Goal: Check status: Check status

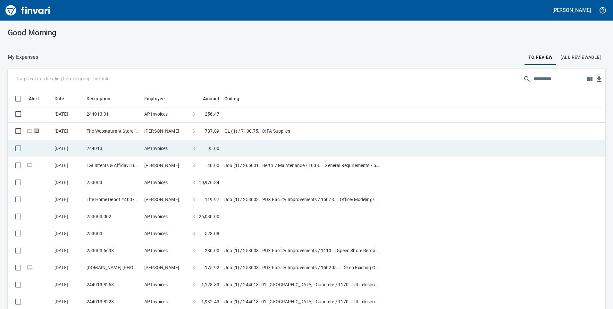
scroll to position [192, 0]
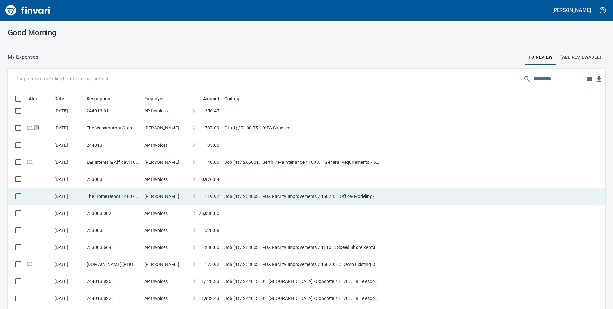
click at [212, 194] on span "119.97" at bounding box center [212, 196] width 14 height 6
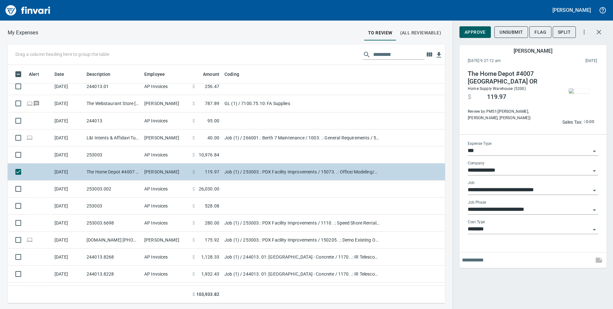
scroll to position [233, 428]
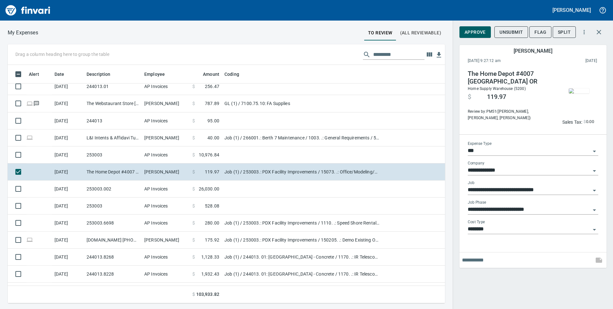
click at [577, 93] on img "button" at bounding box center [579, 90] width 21 height 5
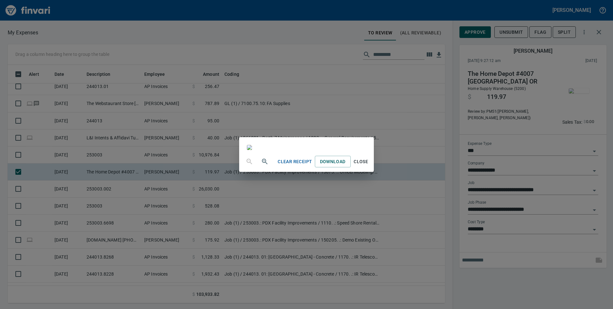
click at [369, 166] on span "Close" at bounding box center [361, 162] width 15 height 8
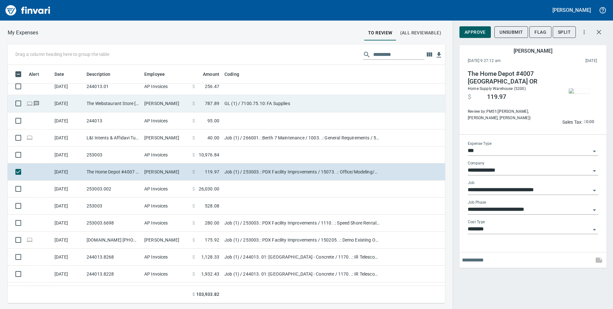
click at [193, 105] on span "$" at bounding box center [193, 103] width 3 height 6
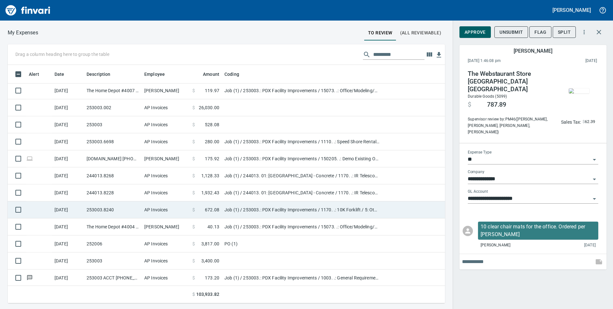
scroll to position [308, 0]
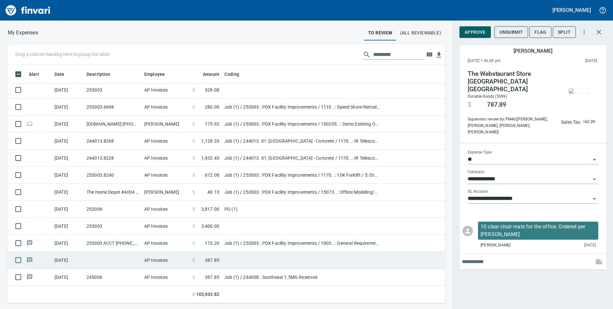
click at [118, 258] on td at bounding box center [113, 260] width 58 height 17
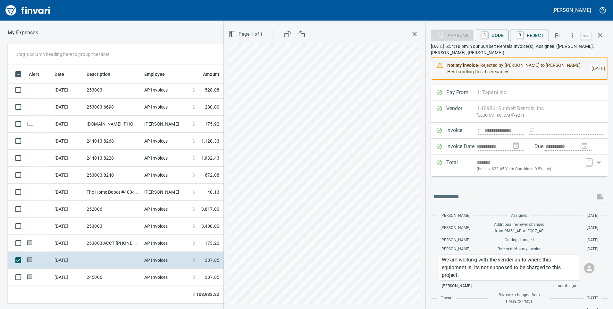
click at [526, 48] on p "[DATE] 6:54:18 pm. Your Sunbelt Rentals Invoice(s). Assignee: ([PERSON_NAME], […" at bounding box center [519, 49] width 177 height 13
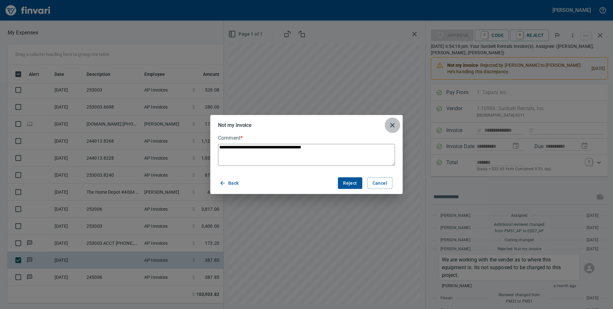
click at [392, 126] on icon "close" at bounding box center [392, 125] width 4 height 4
type textarea "*"
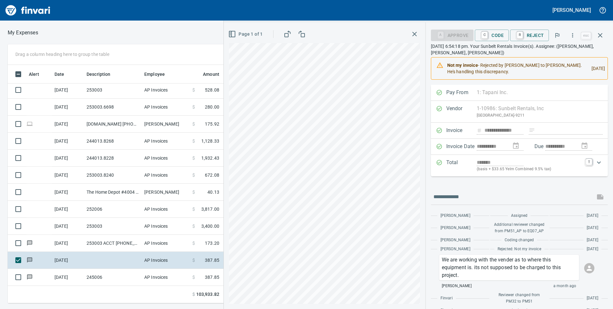
click at [502, 52] on p "[DATE] 6:54:18 pm. Your Sunbelt Rentals Invoice(s). Assignee: ([PERSON_NAME], […" at bounding box center [519, 49] width 177 height 13
click at [558, 51] on p "[DATE] 6:54:18 pm. Your Sunbelt Rentals Invoice(s). Assignee: ([PERSON_NAME], […" at bounding box center [519, 49] width 177 height 13
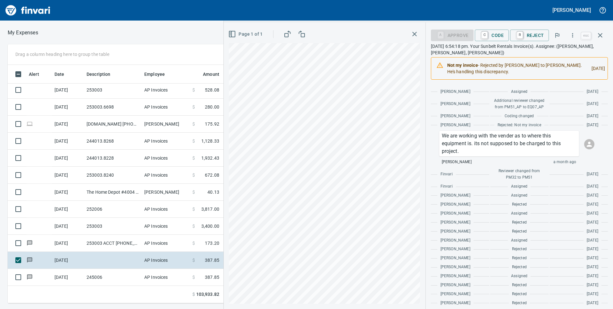
scroll to position [128, 0]
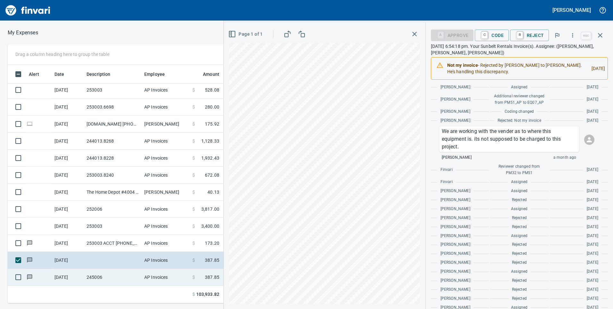
click at [108, 277] on td "245006" at bounding box center [113, 277] width 58 height 17
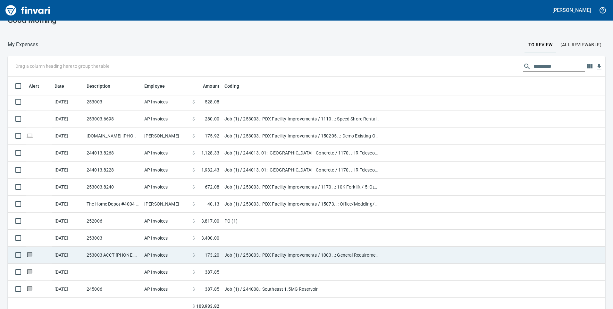
scroll to position [19, 0]
